Goal: Task Accomplishment & Management: Complete application form

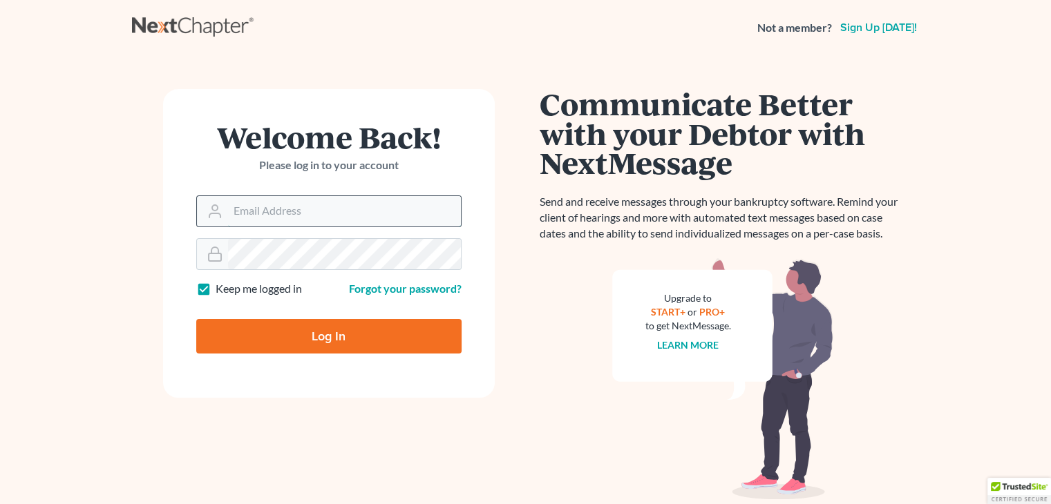
click at [294, 210] on input "Email Address" at bounding box center [344, 211] width 233 height 30
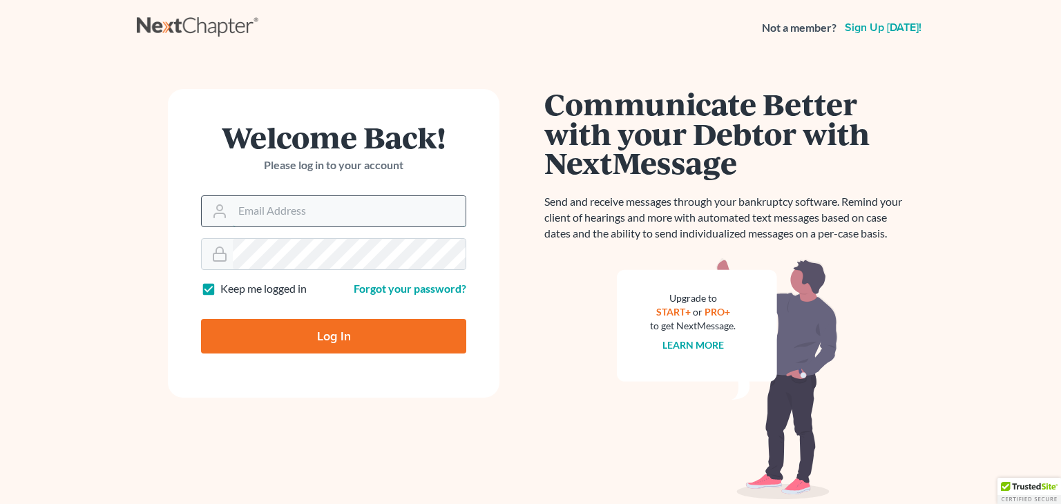
type input "[EMAIL_ADDRESS][DOMAIN_NAME]"
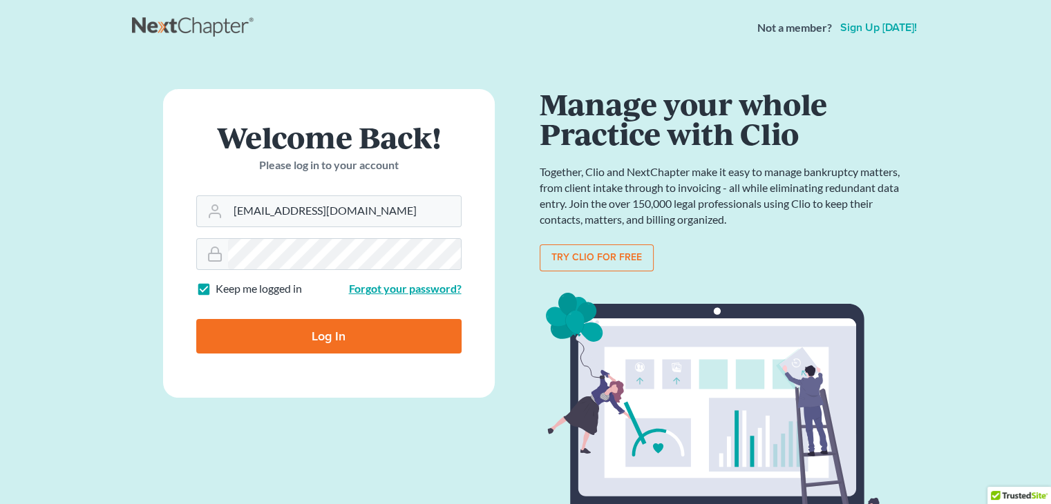
click at [401, 290] on link "Forgot your password?" at bounding box center [405, 288] width 113 height 13
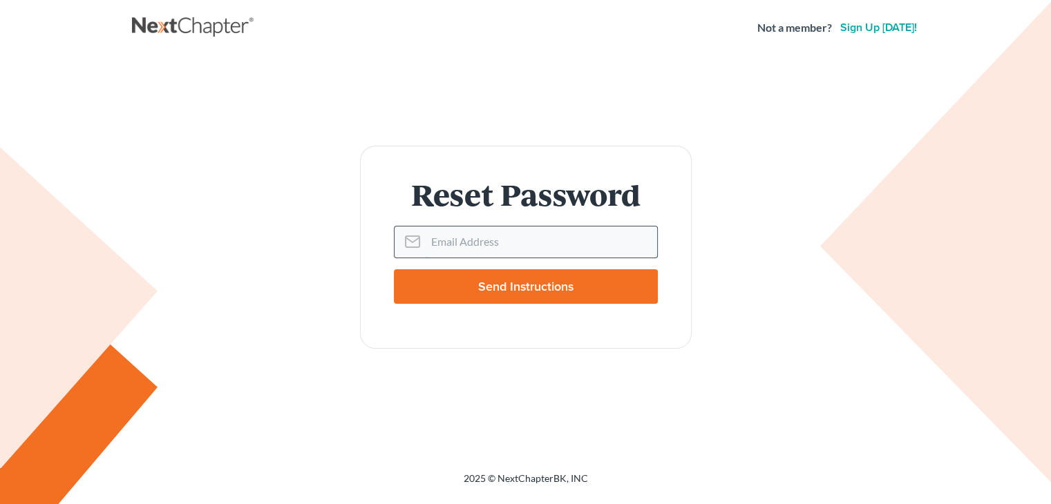
click at [506, 241] on input "Email Address" at bounding box center [540, 242] width 231 height 30
type input "[EMAIL_ADDRESS][DOMAIN_NAME]"
click at [526, 286] on input "Send Instructions" at bounding box center [526, 286] width 264 height 35
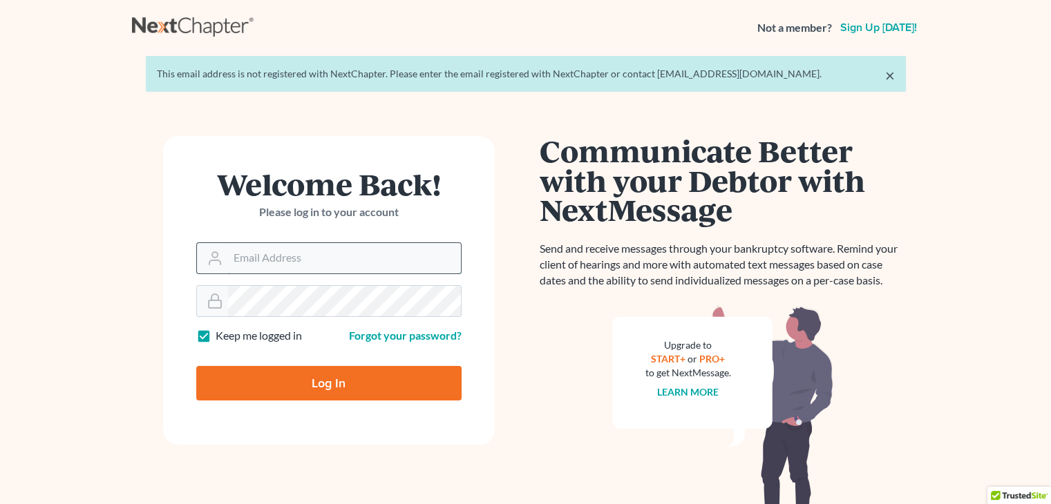
click at [264, 256] on input "Email Address" at bounding box center [344, 258] width 233 height 30
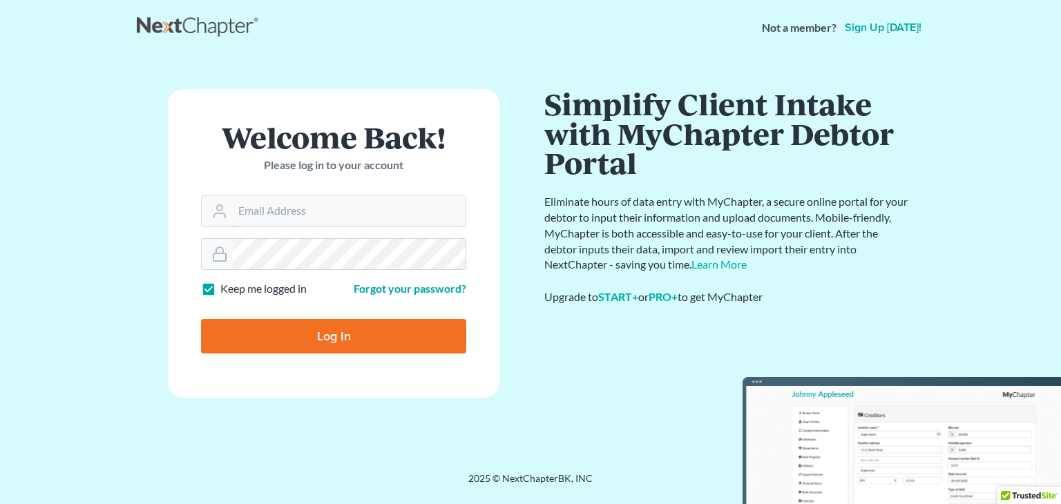
type input "jsheats1966@gmail.com"
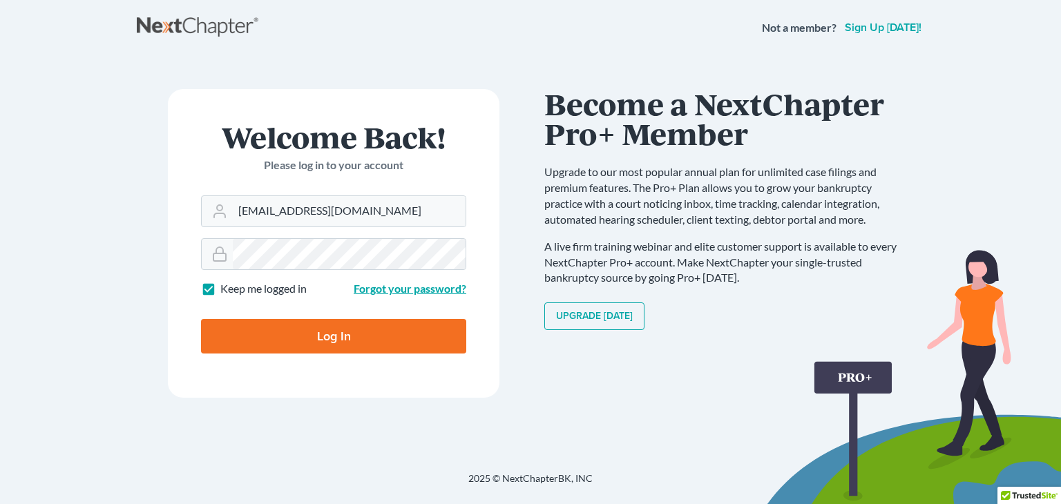
click at [400, 291] on link "Forgot your password?" at bounding box center [410, 288] width 113 height 13
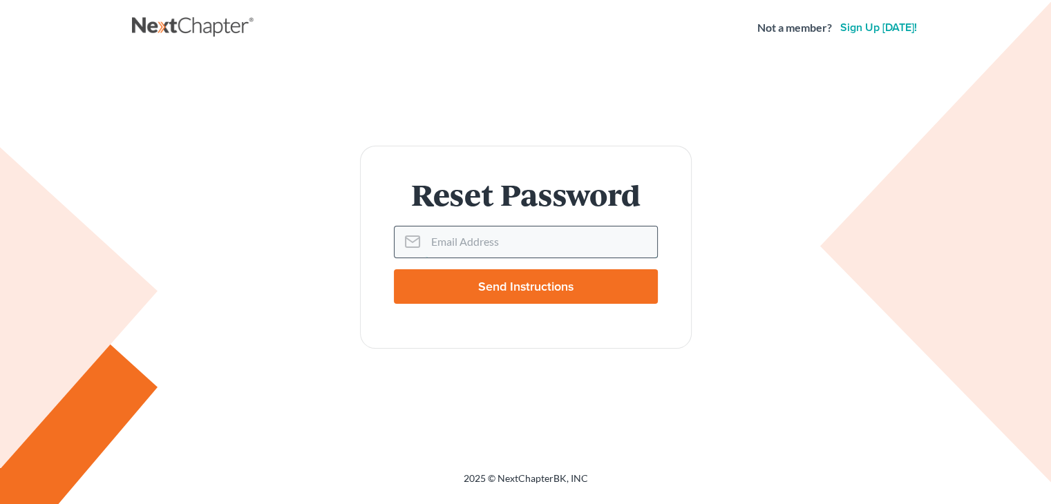
click at [485, 241] on input "Email Address" at bounding box center [540, 242] width 231 height 30
type input "jsheats1996@gmail.com"
click at [531, 290] on input "Send Instructions" at bounding box center [526, 286] width 264 height 35
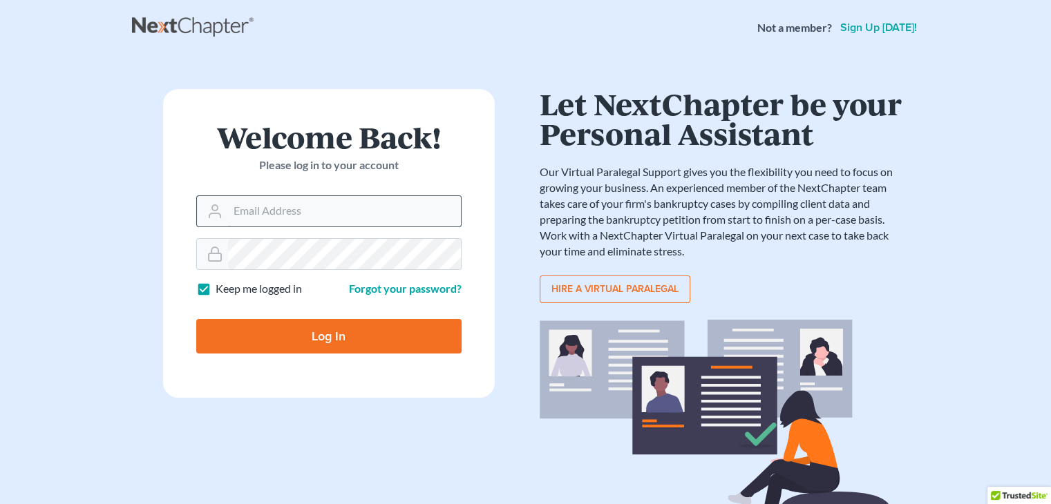
click at [280, 214] on input "Email Address" at bounding box center [344, 211] width 233 height 30
type input "[EMAIL_ADDRESS][DOMAIN_NAME]"
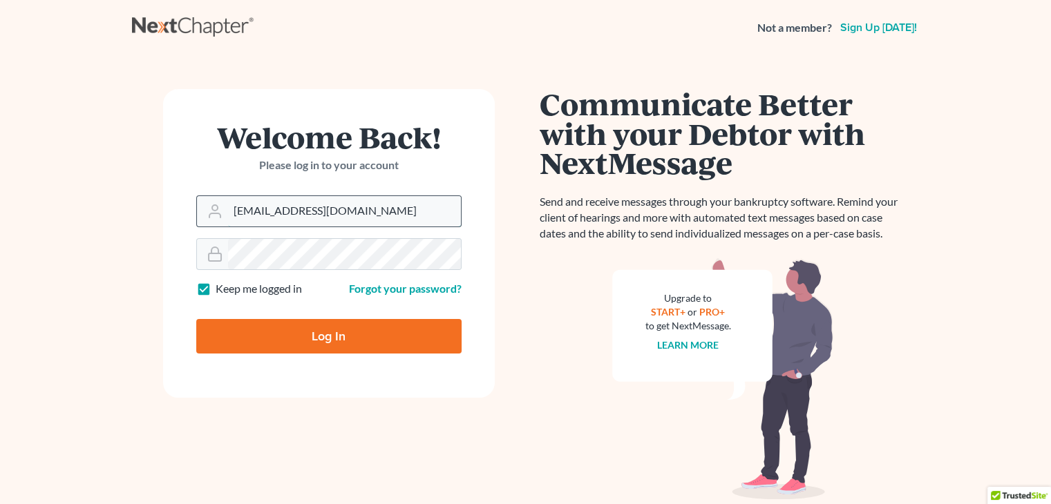
click at [393, 209] on input "[EMAIL_ADDRESS][DOMAIN_NAME]" at bounding box center [344, 211] width 233 height 30
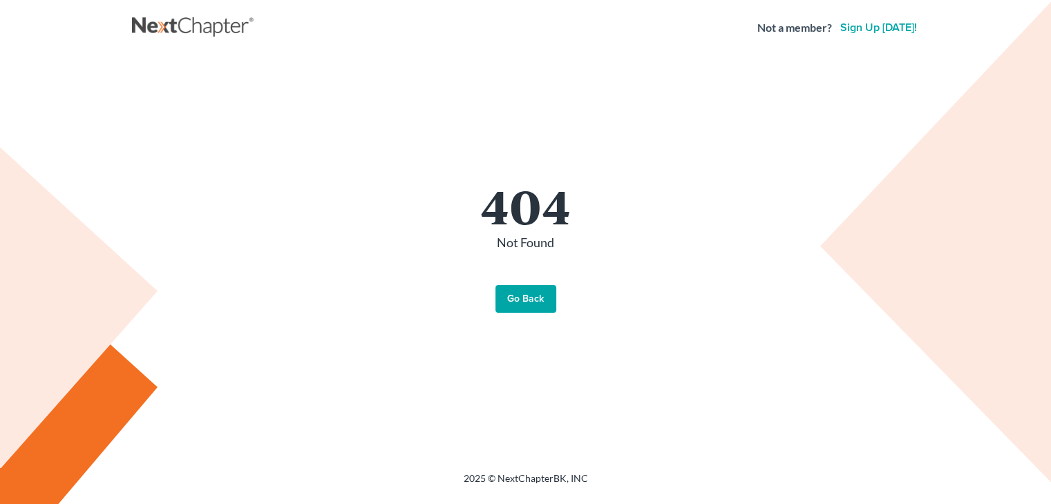
click at [869, 28] on link "Sign up [DATE]!" at bounding box center [878, 27] width 82 height 11
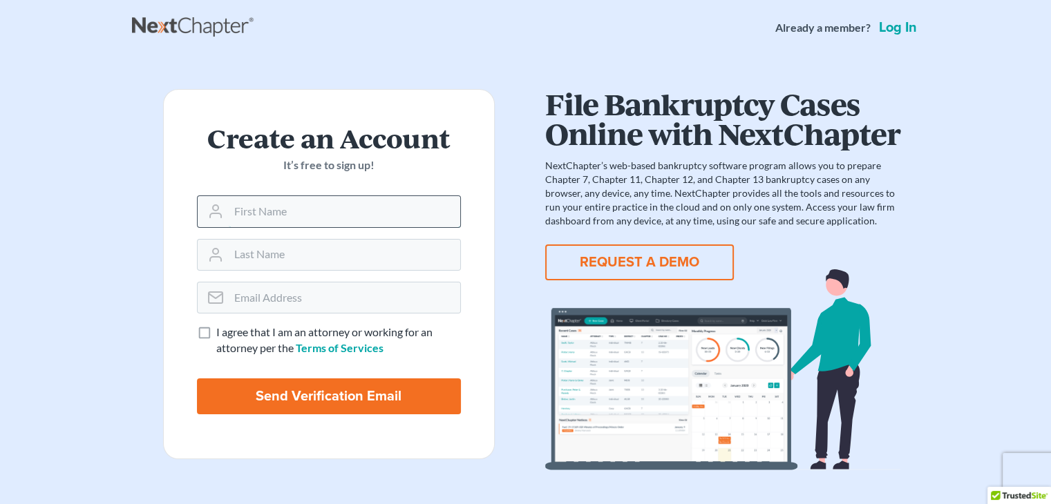
click at [318, 212] on input "text" at bounding box center [344, 211] width 231 height 30
click at [321, 212] on input "text" at bounding box center [344, 211] width 231 height 30
click at [503, 157] on div "Create an Account It’s free to sign up! I agree that I am an attorney or workin…" at bounding box center [329, 279] width 394 height 381
